Goal: Download file/media

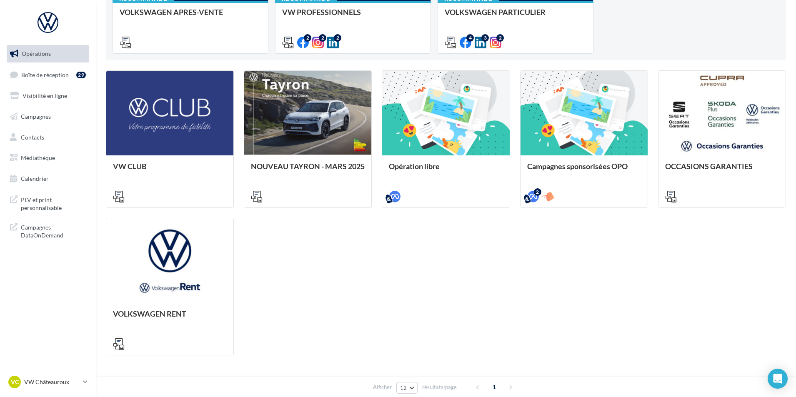
scroll to position [208, 0]
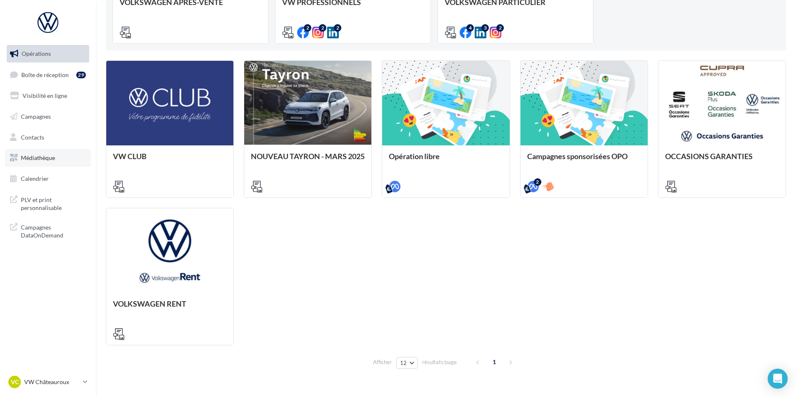
click at [46, 159] on span "Médiathèque" at bounding box center [38, 157] width 34 height 7
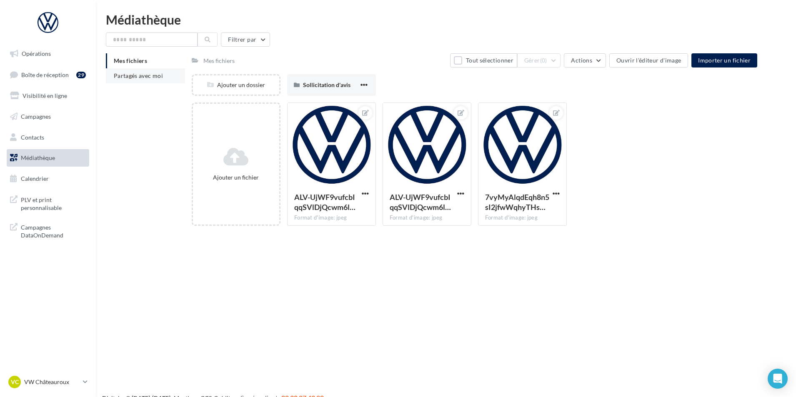
click at [148, 73] on span "Partagés avec moi" at bounding box center [138, 75] width 49 height 7
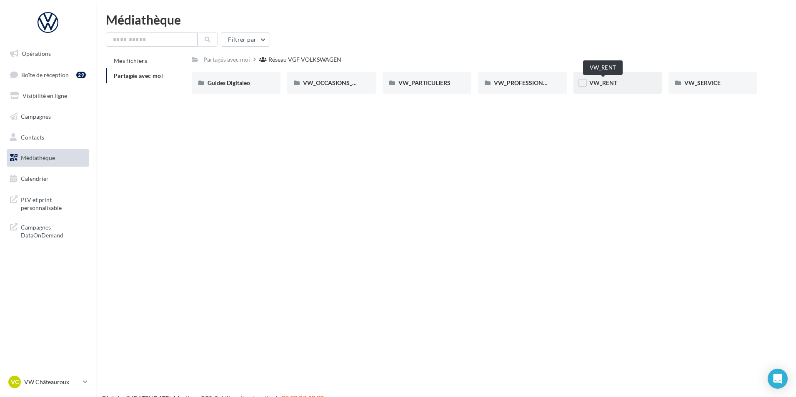
click at [601, 83] on span "VW_RENT" at bounding box center [603, 82] width 28 height 7
click at [449, 82] on span "VW_PARTICULIERS" at bounding box center [425, 82] width 52 height 7
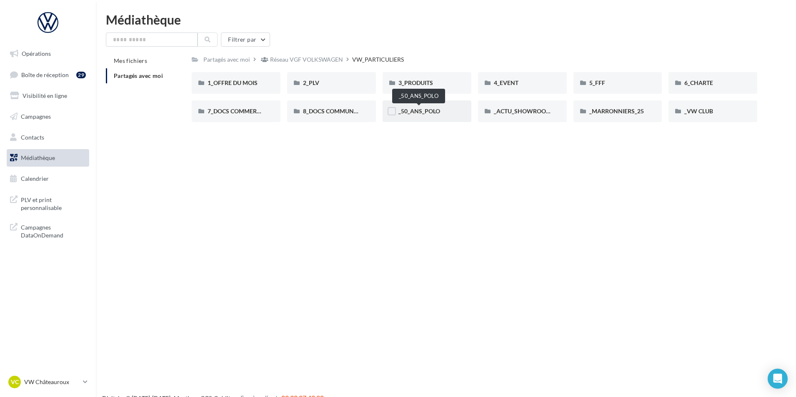
click at [415, 113] on span "_50_ANS_POLO" at bounding box center [420, 111] width 42 height 7
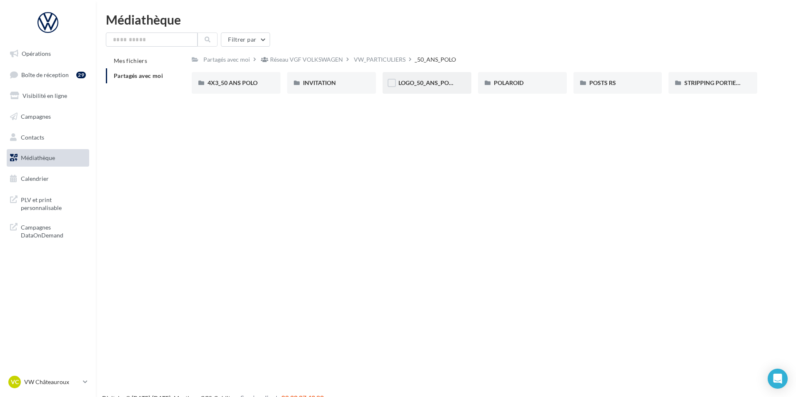
click at [417, 88] on div "LOGO_50_ANS_POLO" at bounding box center [427, 83] width 89 height 22
click at [533, 86] on div "POLAROID" at bounding box center [522, 83] width 57 height 8
click at [449, 75] on div "LOGO_50_ANS_POLO" at bounding box center [427, 83] width 89 height 22
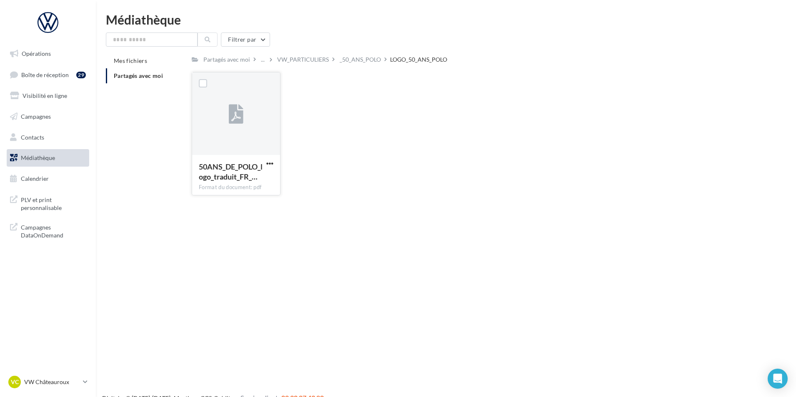
click at [274, 163] on button "button" at bounding box center [270, 164] width 10 height 8
click at [263, 182] on button "Télécharger" at bounding box center [233, 180] width 83 height 22
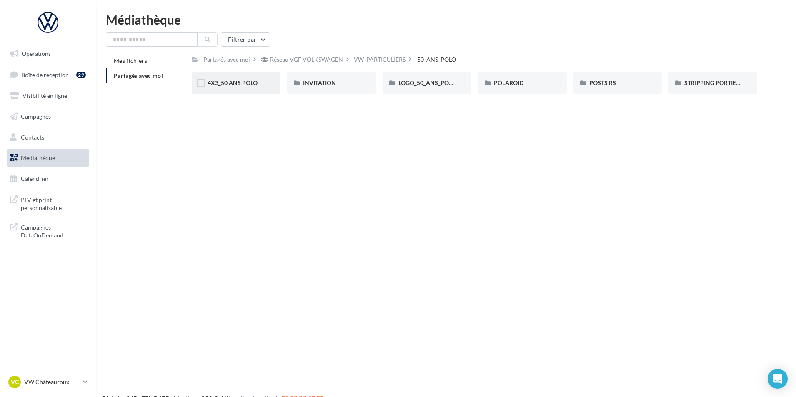
click at [253, 87] on div "4X3_50 ANS POLO" at bounding box center [236, 83] width 57 height 8
click at [629, 83] on div "POSTS RS" at bounding box center [617, 83] width 57 height 8
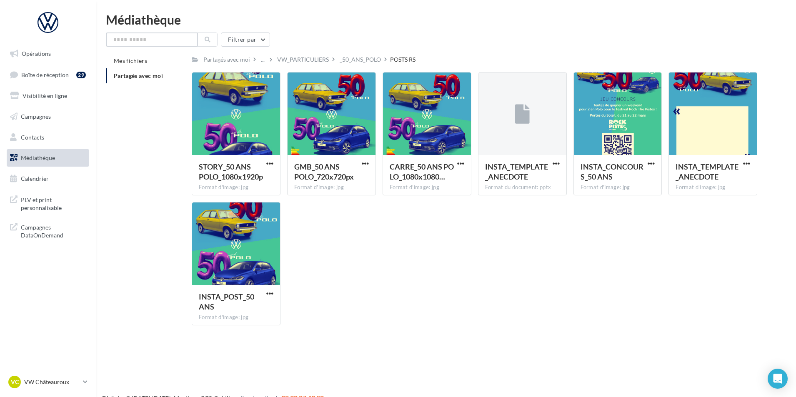
click at [145, 43] on input "text" at bounding box center [152, 40] width 92 height 14
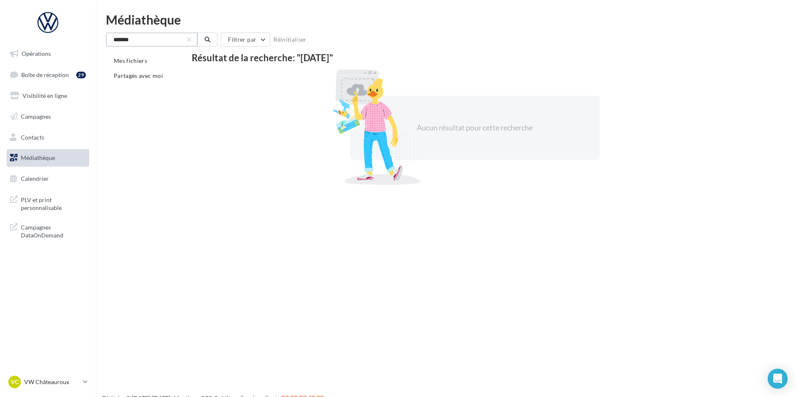
type input "*******"
click at [53, 158] on span "Médiathèque" at bounding box center [38, 157] width 34 height 7
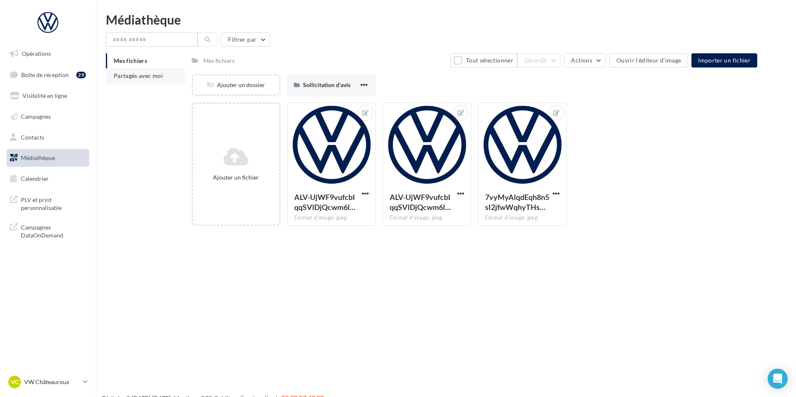
click at [141, 74] on span "Partagés avec moi" at bounding box center [138, 75] width 49 height 7
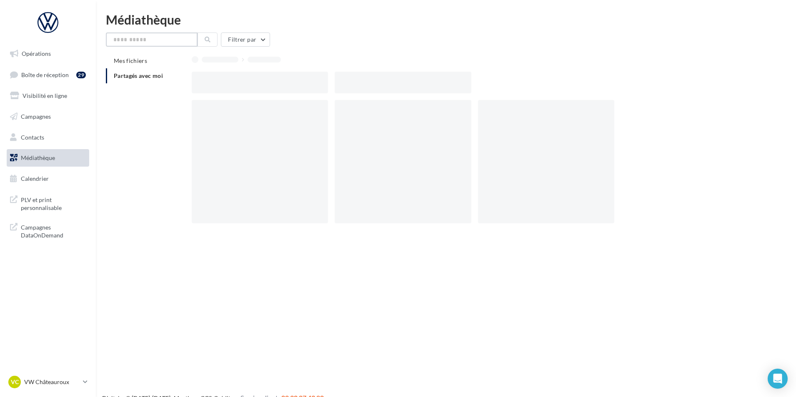
click at [153, 39] on input "text" at bounding box center [152, 40] width 92 height 14
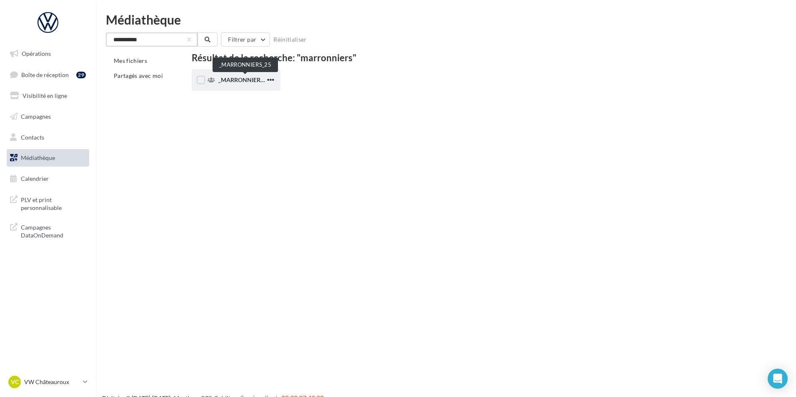
type input "**********"
click at [228, 78] on span "_MARRONNIERS_25" at bounding box center [245, 79] width 55 height 7
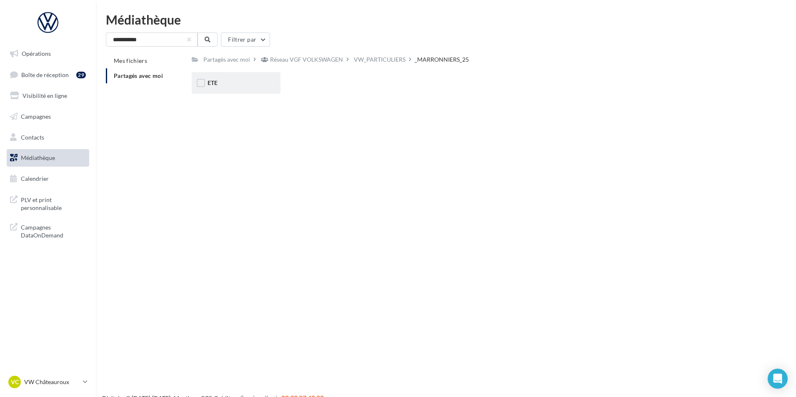
click at [229, 79] on div "ETE" at bounding box center [236, 83] width 57 height 8
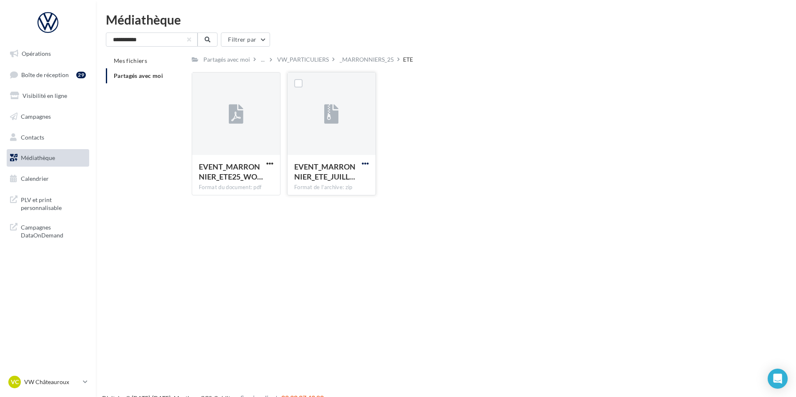
click at [367, 163] on span "button" at bounding box center [365, 163] width 7 height 7
click at [329, 176] on button "Télécharger" at bounding box center [328, 180] width 83 height 22
click at [268, 163] on span "button" at bounding box center [269, 163] width 7 height 7
click at [262, 181] on button "Télécharger" at bounding box center [233, 180] width 83 height 22
